Goal: Information Seeking & Learning: Find specific page/section

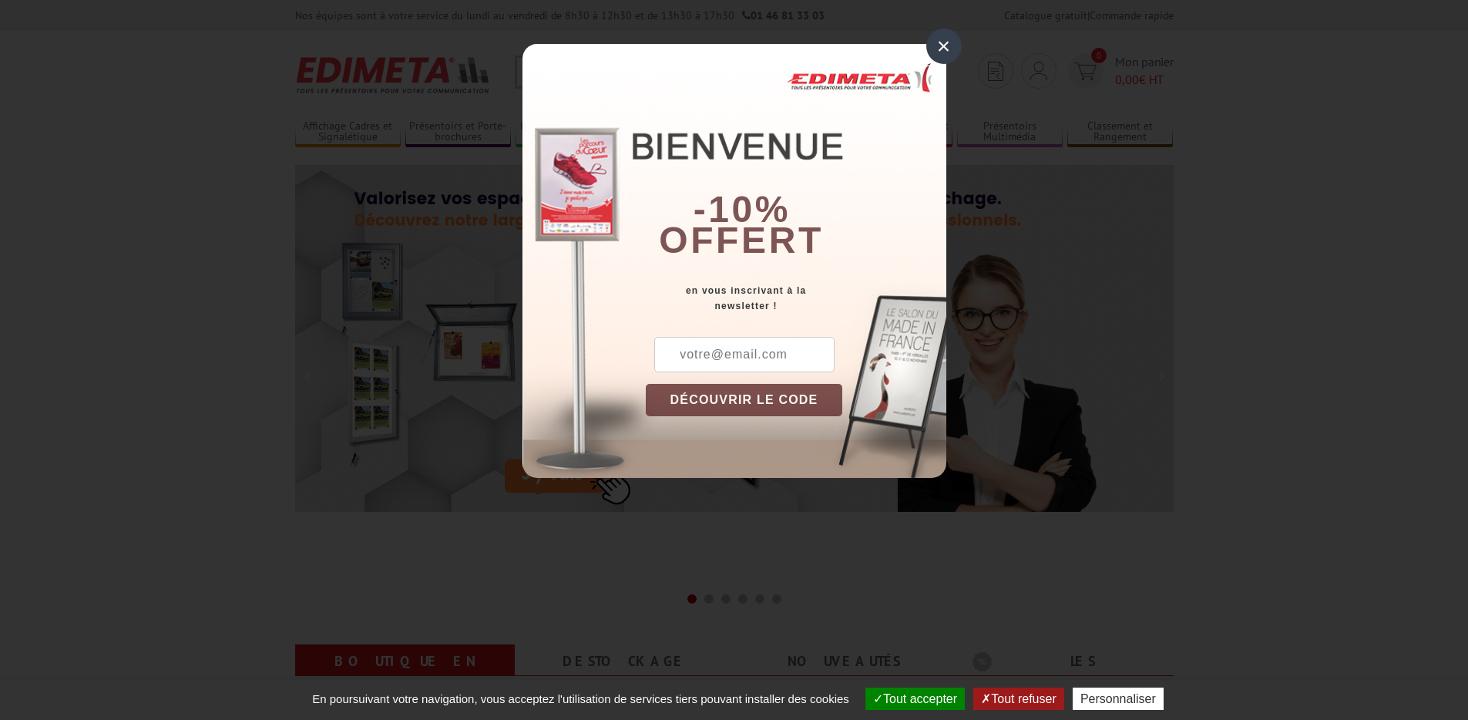
click at [943, 45] on div "×" at bounding box center [943, 46] width 35 height 35
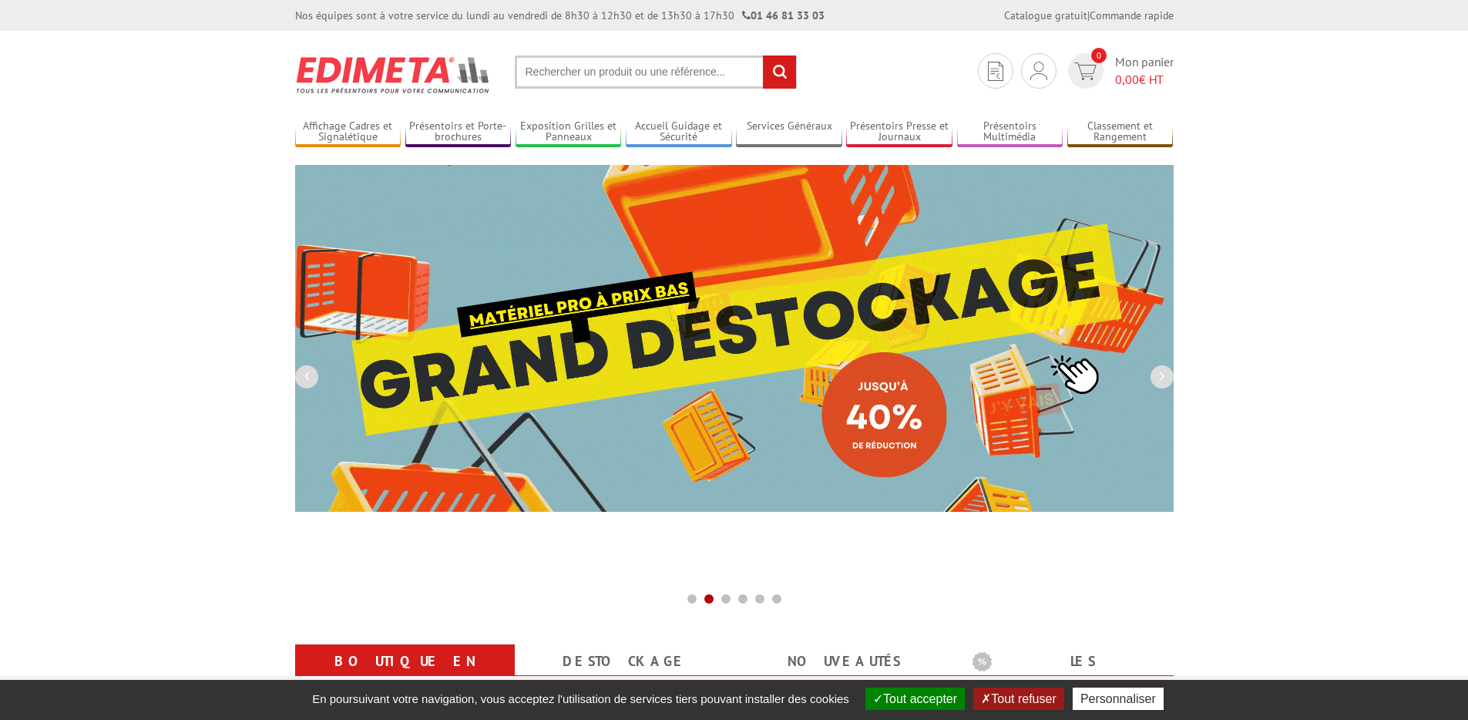
click at [710, 62] on input "text" at bounding box center [656, 71] width 282 height 33
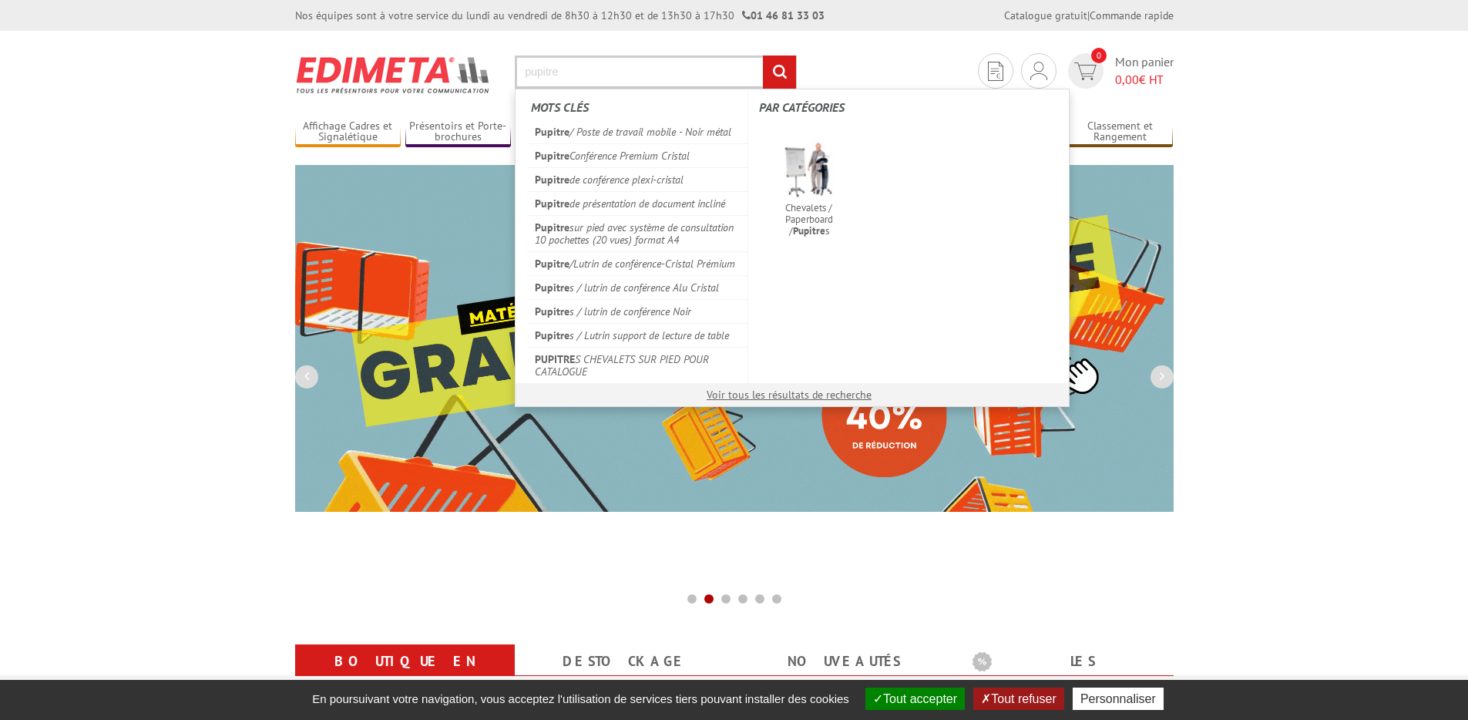
type input "pupitre"
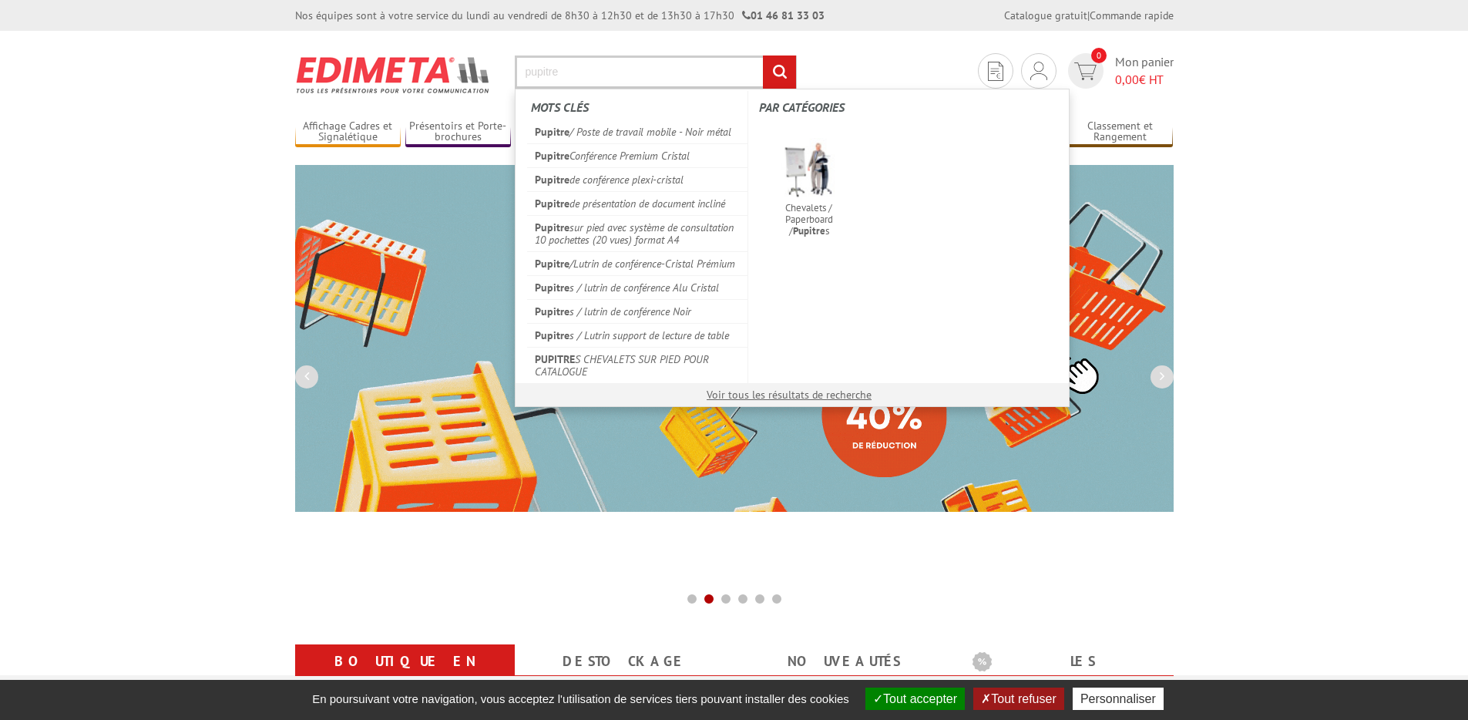
click at [763, 55] on input "rechercher" at bounding box center [779, 71] width 33 height 33
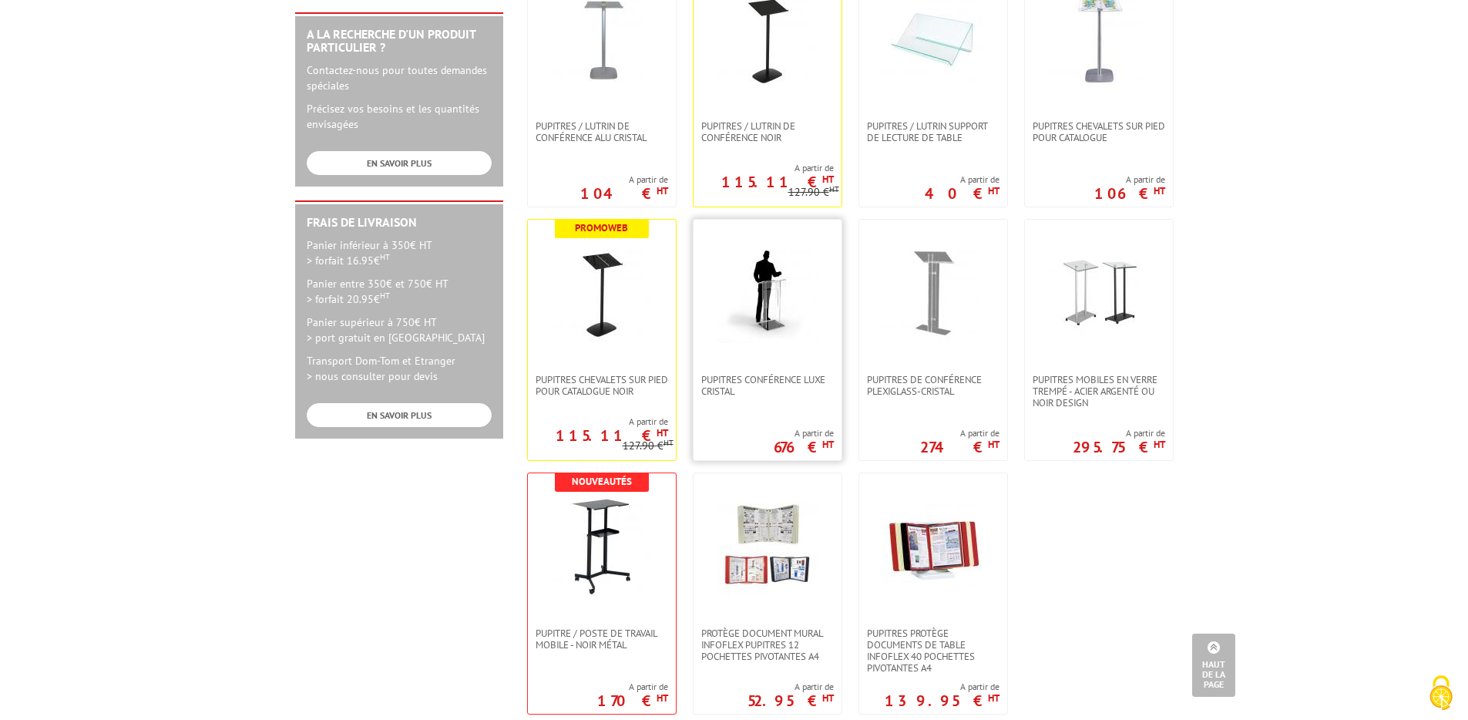
scroll to position [925, 0]
